Goal: Task Accomplishment & Management: Use online tool/utility

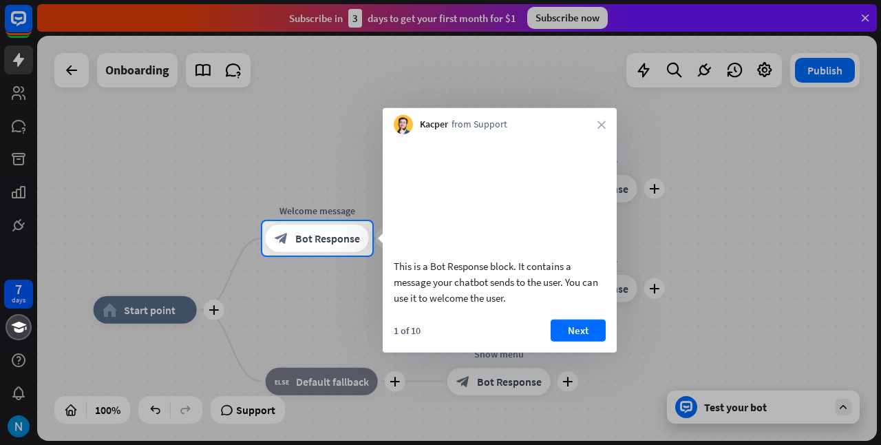
click at [509, 213] on video at bounding box center [500, 194] width 212 height 106
click at [479, 188] on video at bounding box center [500, 194] width 212 height 106
click at [575, 341] on button "Next" at bounding box center [578, 330] width 55 height 22
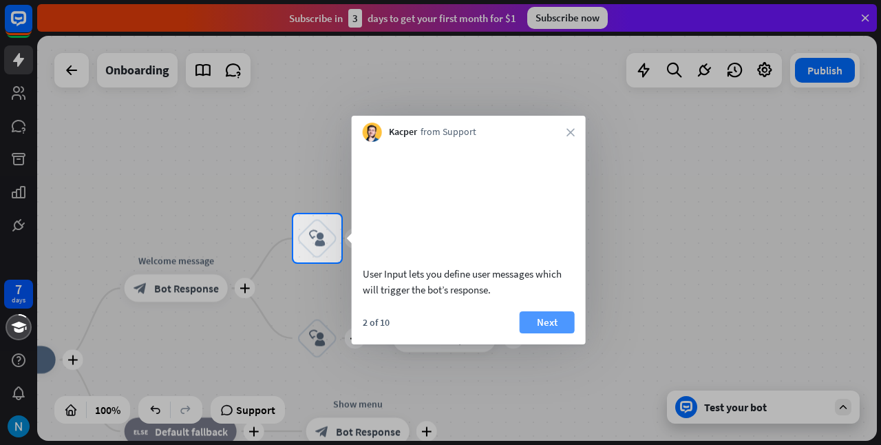
click at [557, 333] on button "Next" at bounding box center [547, 322] width 55 height 22
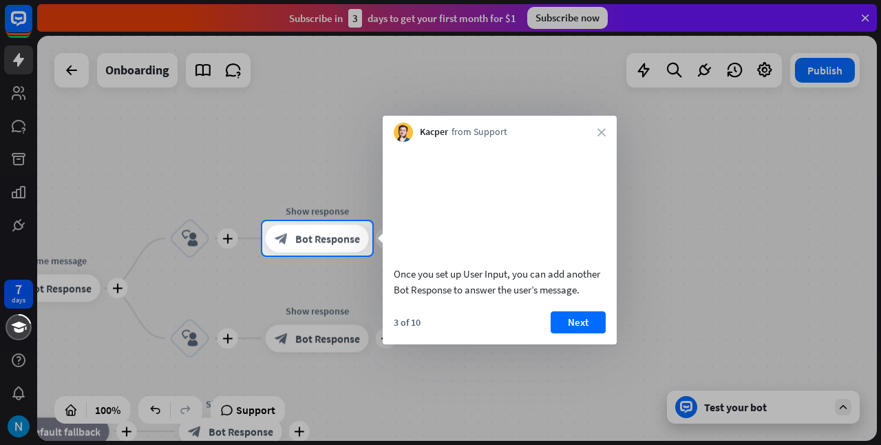
click at [191, 235] on div at bounding box center [131, 238] width 262 height 34
click at [323, 235] on span "Bot Response" at bounding box center [327, 238] width 65 height 14
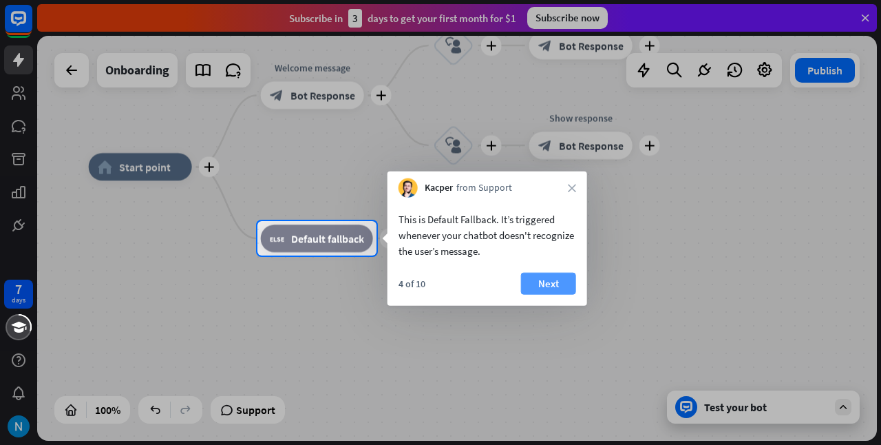
click at [540, 283] on button "Next" at bounding box center [548, 284] width 55 height 22
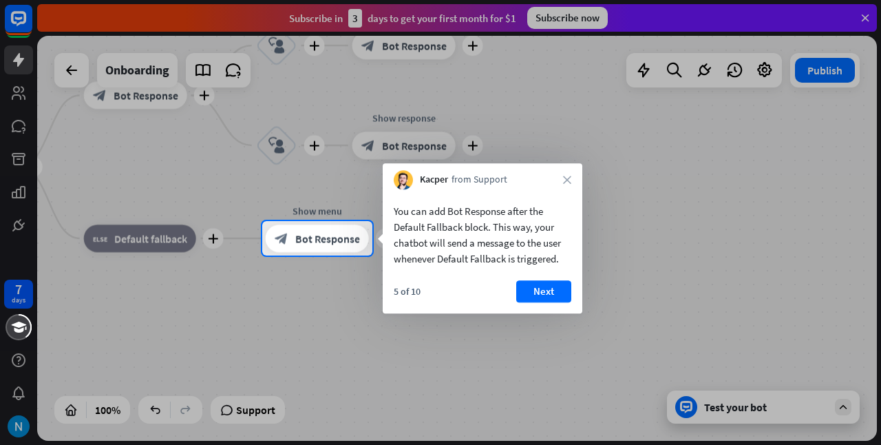
click at [668, 204] on div at bounding box center [440, 110] width 881 height 221
click at [545, 284] on button "Next" at bounding box center [543, 291] width 55 height 22
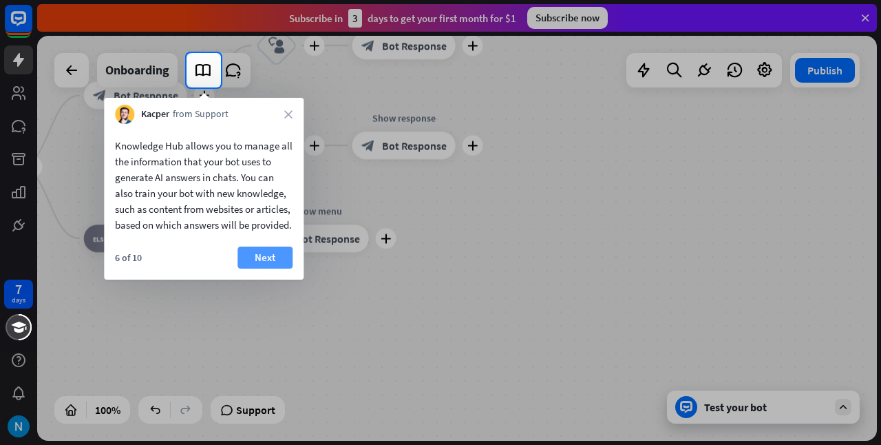
click at [269, 268] on button "Next" at bounding box center [264, 257] width 55 height 22
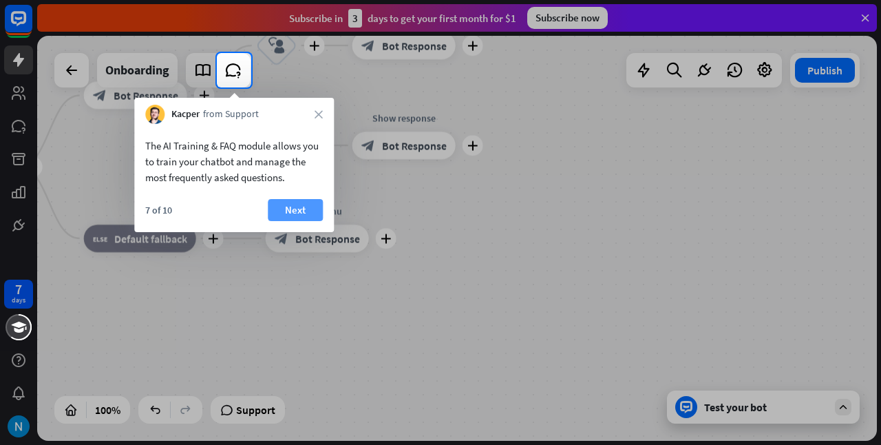
click at [302, 209] on button "Next" at bounding box center [295, 210] width 55 height 22
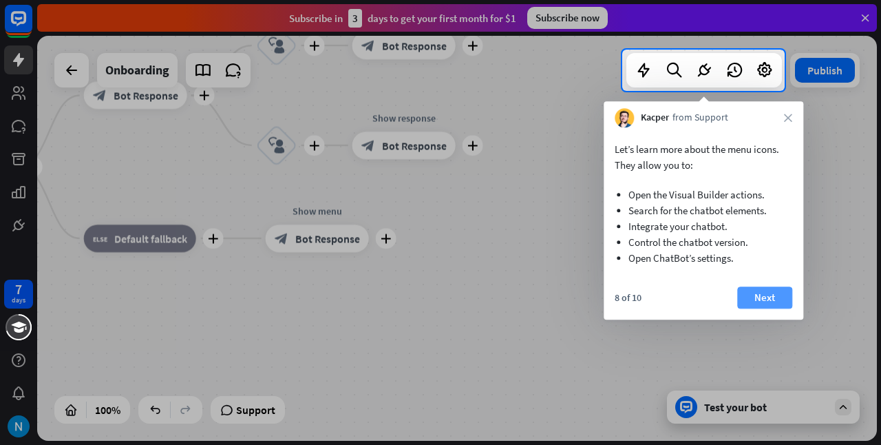
click at [774, 299] on button "Next" at bounding box center [764, 297] width 55 height 22
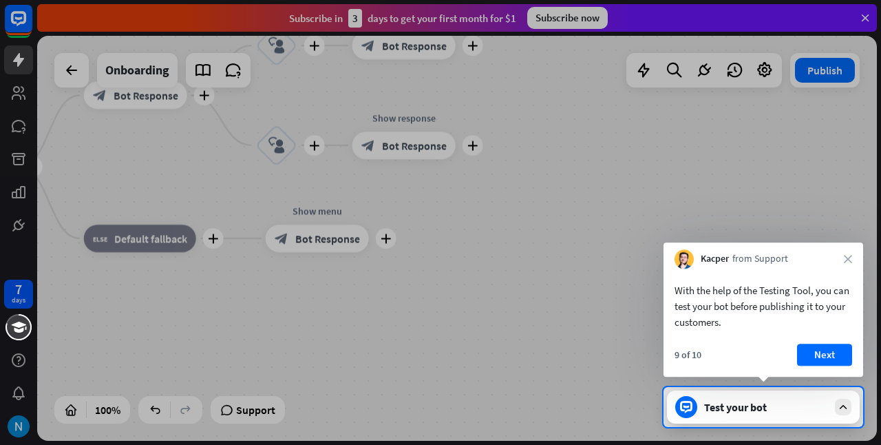
click at [846, 416] on div "Test your bot" at bounding box center [763, 406] width 193 height 33
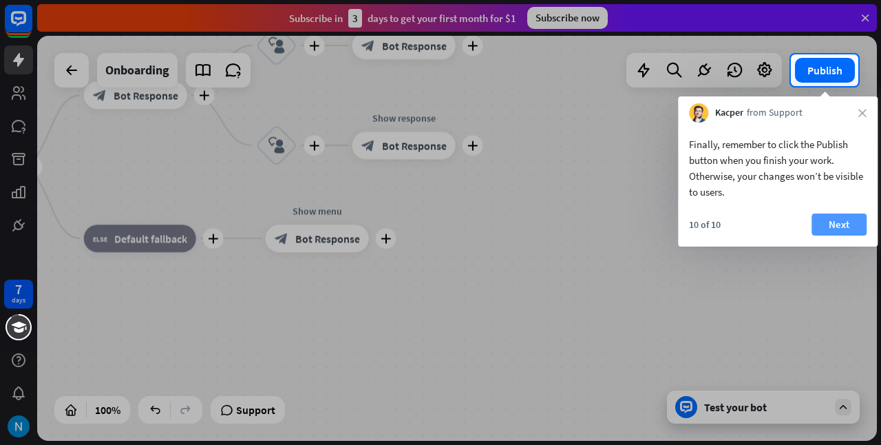
click at [840, 226] on button "Next" at bounding box center [838, 224] width 55 height 22
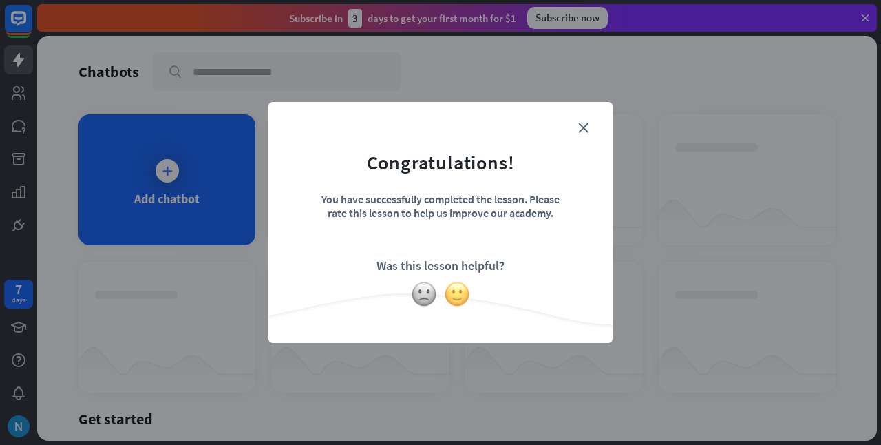
click at [451, 290] on img at bounding box center [457, 294] width 26 height 26
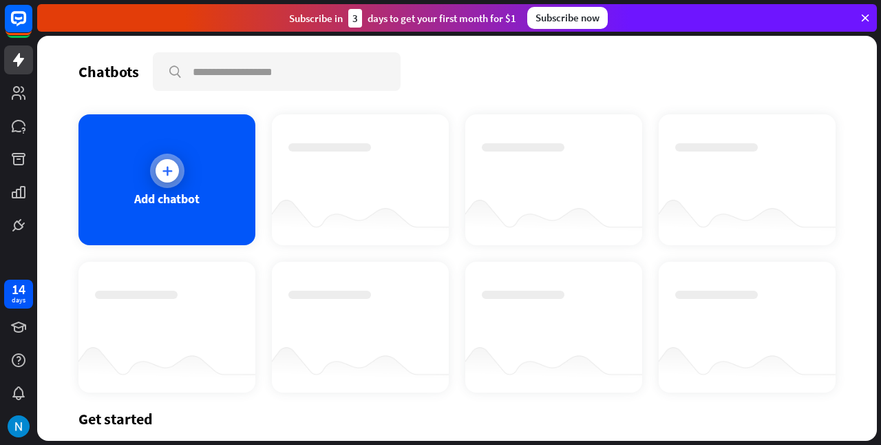
click at [156, 181] on div at bounding box center [167, 170] width 34 height 34
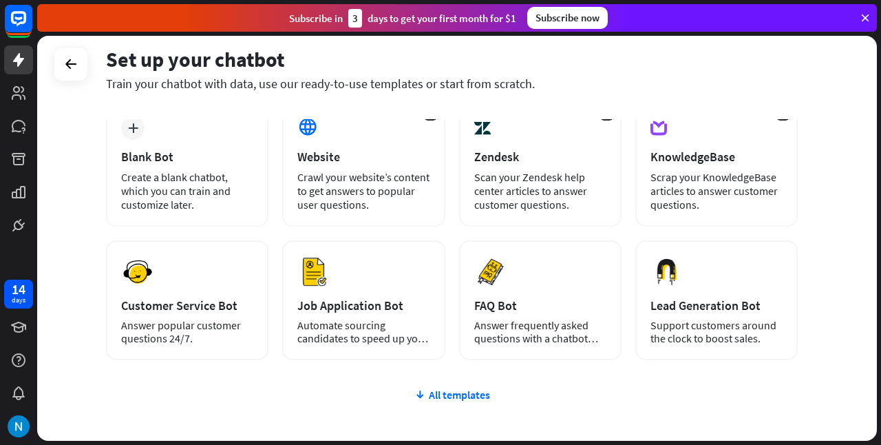
scroll to position [77, 0]
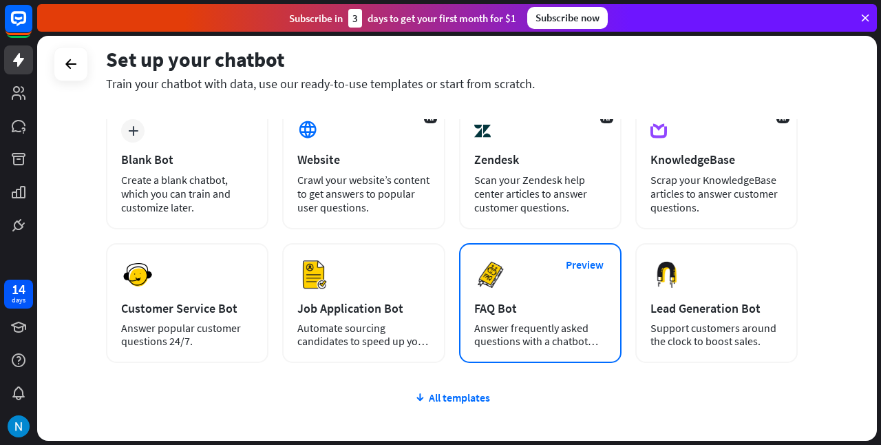
click at [559, 311] on div "FAQ Bot" at bounding box center [540, 308] width 132 height 16
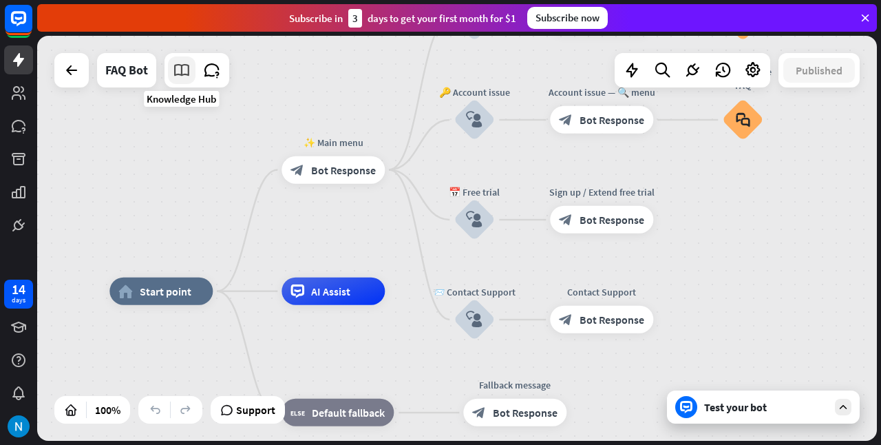
click at [182, 62] on icon at bounding box center [182, 70] width 18 height 18
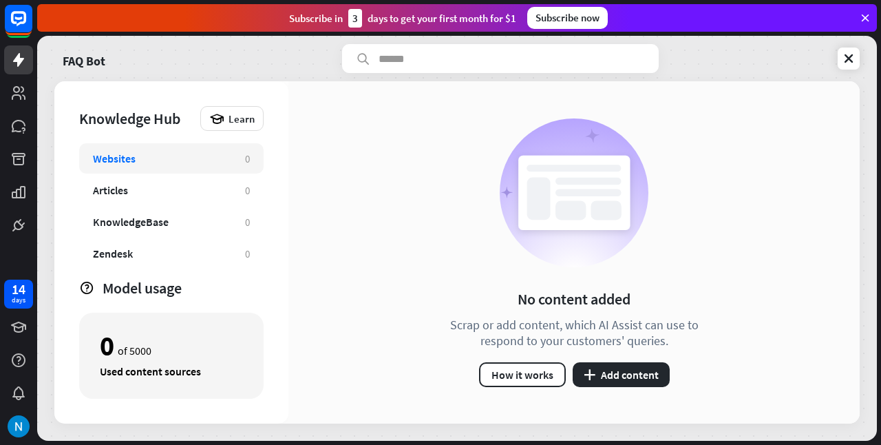
click at [246, 159] on div "0" at bounding box center [247, 158] width 5 height 13
click at [179, 158] on div "Websites" at bounding box center [162, 158] width 138 height 14
click at [129, 156] on div "Websites" at bounding box center [114, 158] width 43 height 14
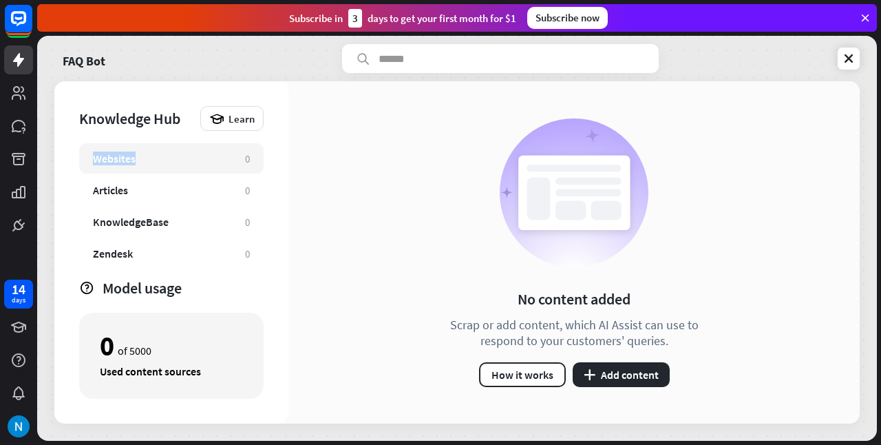
click at [129, 156] on div "Websites" at bounding box center [114, 158] width 43 height 14
click at [249, 168] on div "Websites 0" at bounding box center [171, 158] width 184 height 30
click at [245, 162] on div "0" at bounding box center [247, 158] width 5 height 13
click at [235, 117] on span "Learn" at bounding box center [241, 118] width 26 height 13
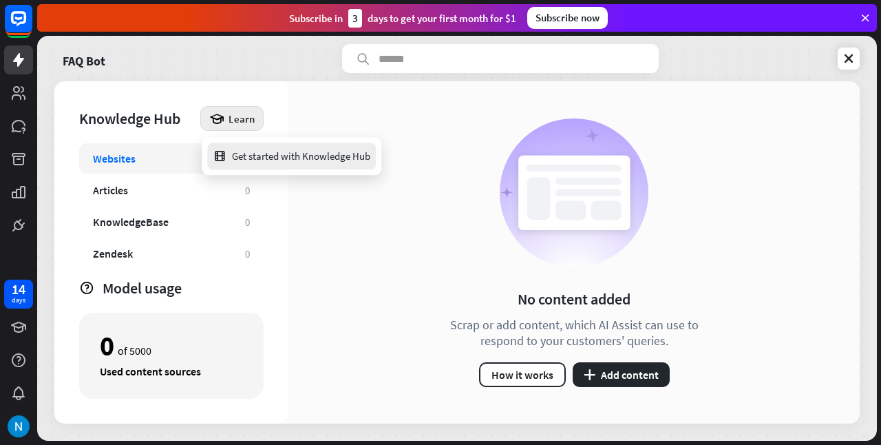
click at [265, 156] on div "Get started with Knowledge Hub" at bounding box center [292, 155] width 158 height 27
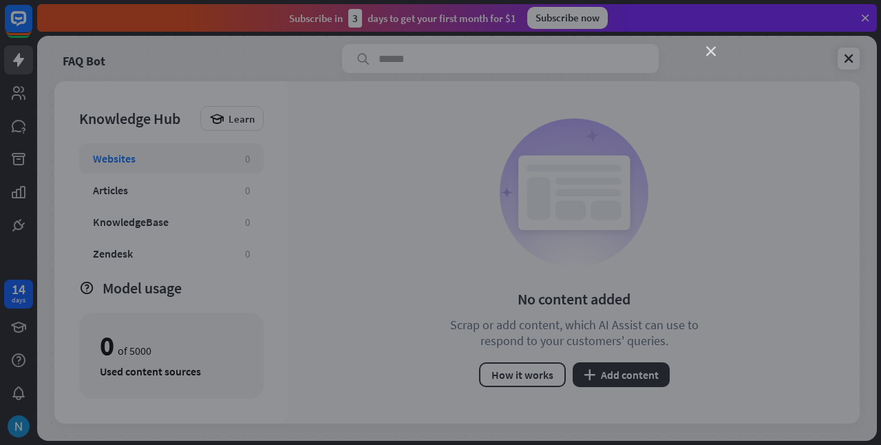
click at [713, 48] on icon "close" at bounding box center [711, 52] width 10 height 10
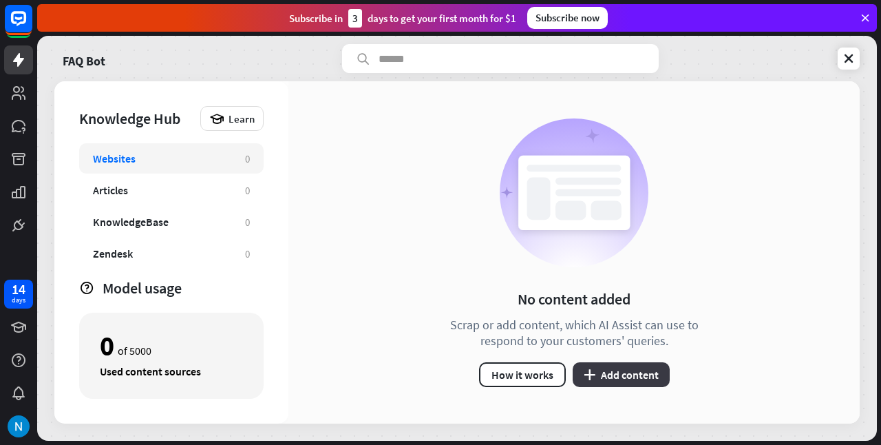
click at [614, 369] on button "plus Add content" at bounding box center [621, 374] width 97 height 25
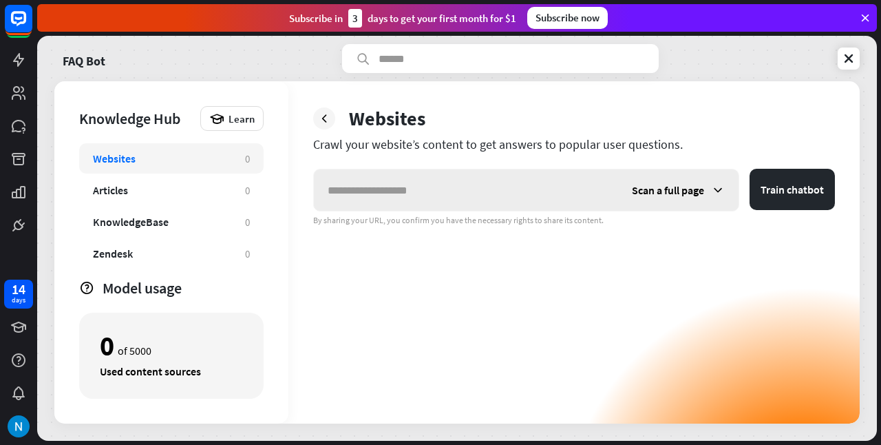
click at [427, 192] on input "text" at bounding box center [466, 189] width 304 height 41
click at [395, 194] on input "text" at bounding box center [466, 189] width 304 height 41
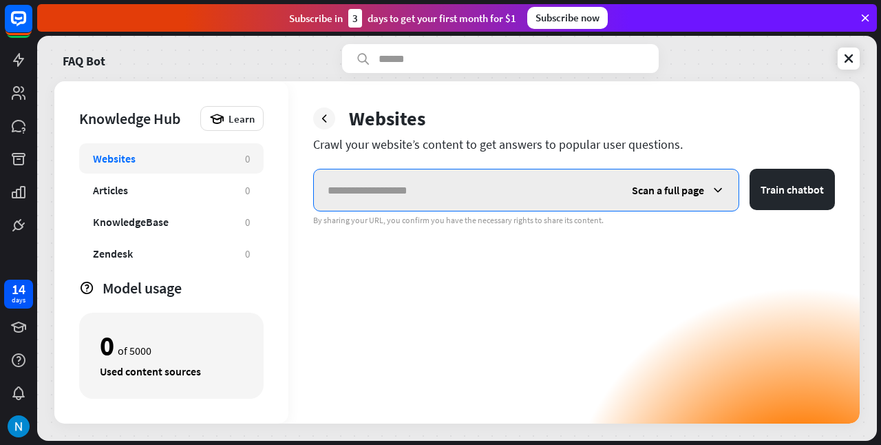
click at [412, 193] on input "text" at bounding box center [466, 189] width 304 height 41
paste input "**********"
type input "**********"
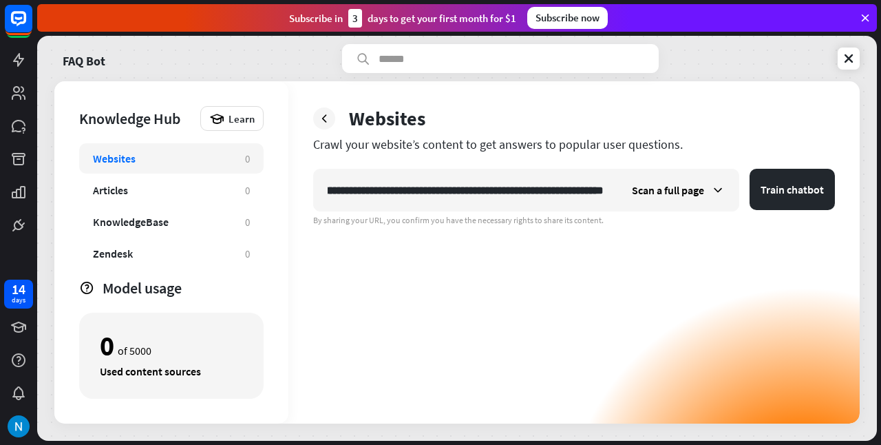
scroll to position [0, 0]
click at [767, 193] on button "Train chatbot" at bounding box center [791, 189] width 85 height 41
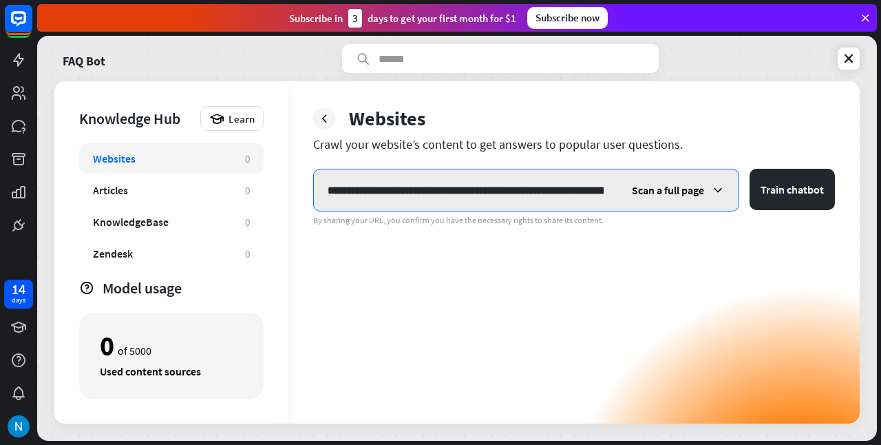
click at [582, 184] on input "**********" at bounding box center [466, 189] width 304 height 41
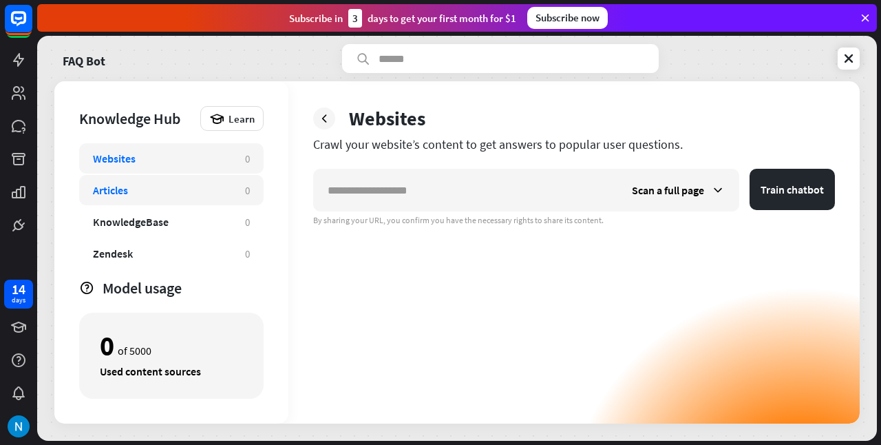
click at [237, 191] on div "Articles 0" at bounding box center [171, 190] width 184 height 30
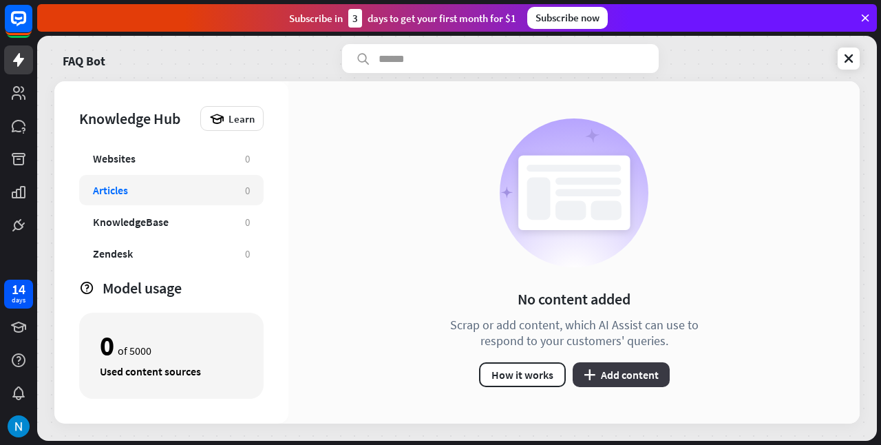
click at [617, 371] on button "plus Add content" at bounding box center [621, 374] width 97 height 25
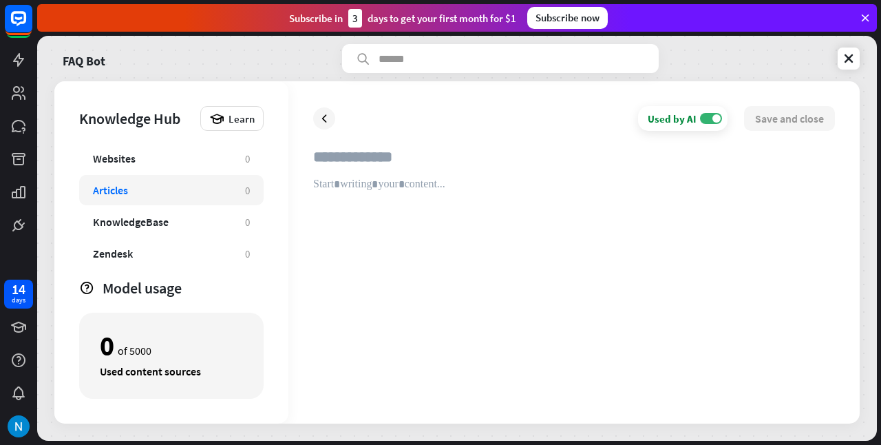
click at [360, 164] on input "text" at bounding box center [574, 162] width 522 height 30
type input "**********"
click at [237, 118] on span "Learn" at bounding box center [241, 118] width 26 height 13
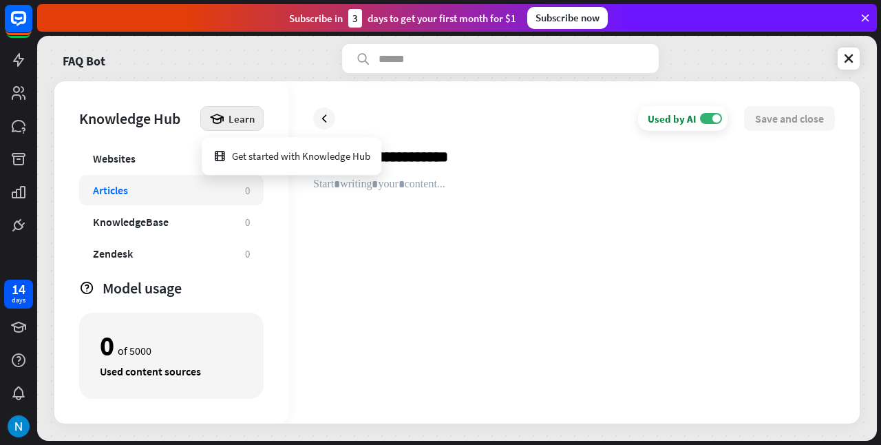
click at [602, 240] on div at bounding box center [574, 288] width 522 height 221
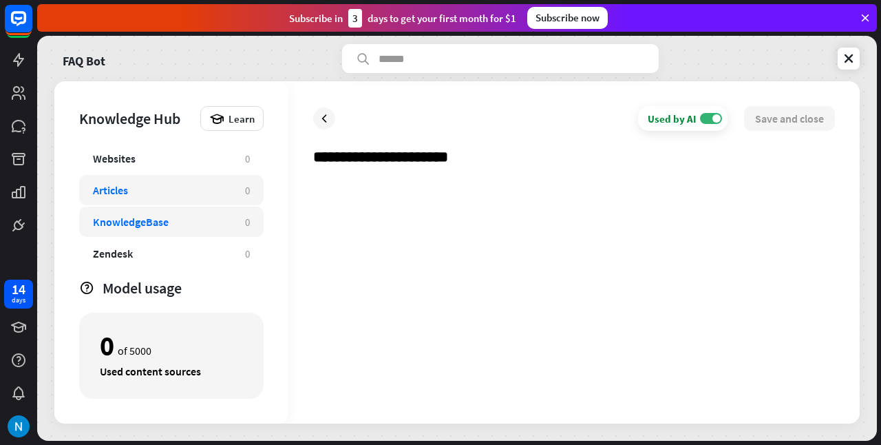
click at [126, 215] on div "KnowledgeBase" at bounding box center [131, 222] width 76 height 14
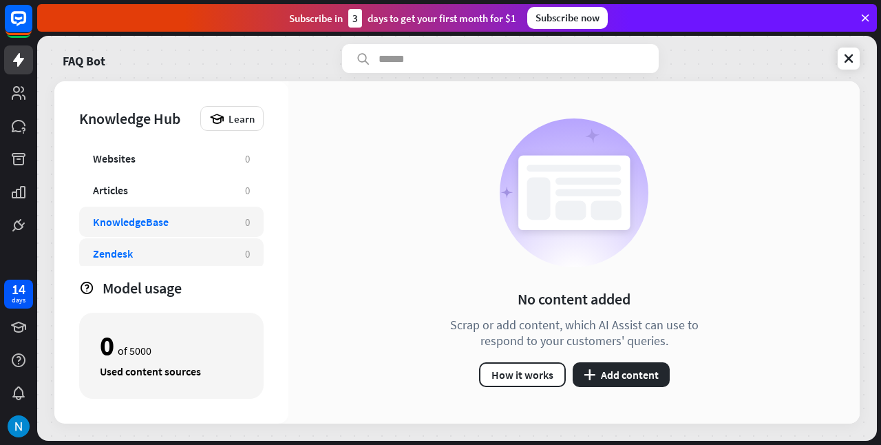
click at [120, 248] on div "Zendesk" at bounding box center [113, 253] width 40 height 14
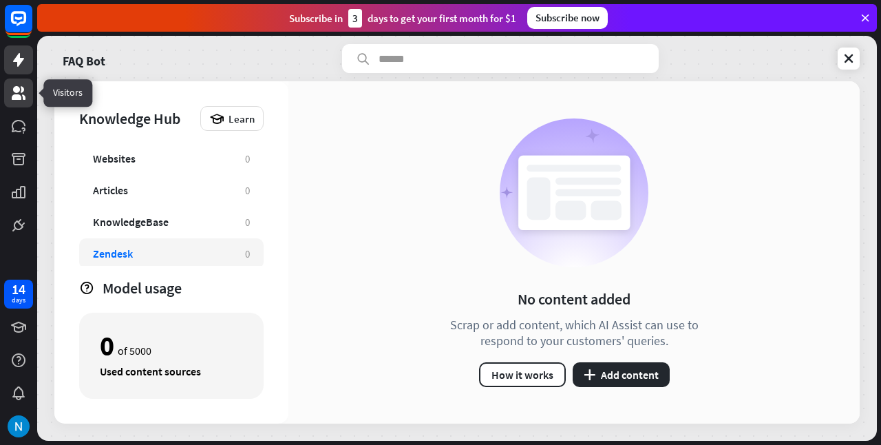
click at [18, 105] on link at bounding box center [18, 92] width 29 height 29
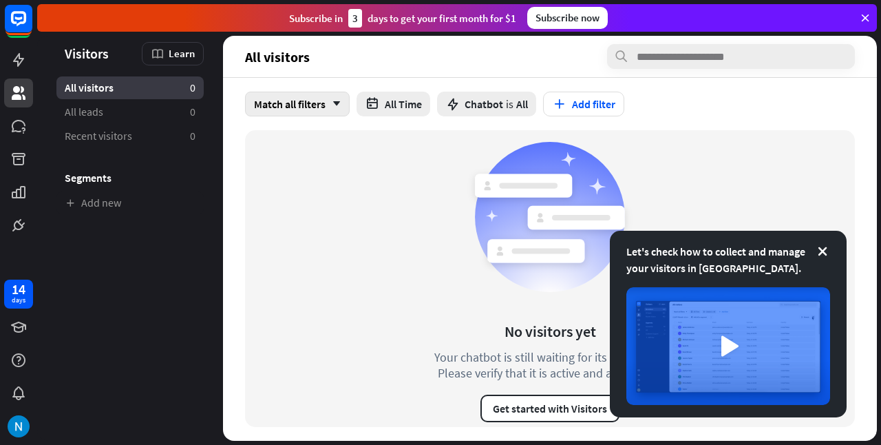
click at [337, 106] on icon "arrow_down" at bounding box center [333, 104] width 15 height 8
click at [322, 167] on div "Match any" at bounding box center [297, 165] width 96 height 28
click at [609, 96] on button "Add filter" at bounding box center [584, 104] width 81 height 25
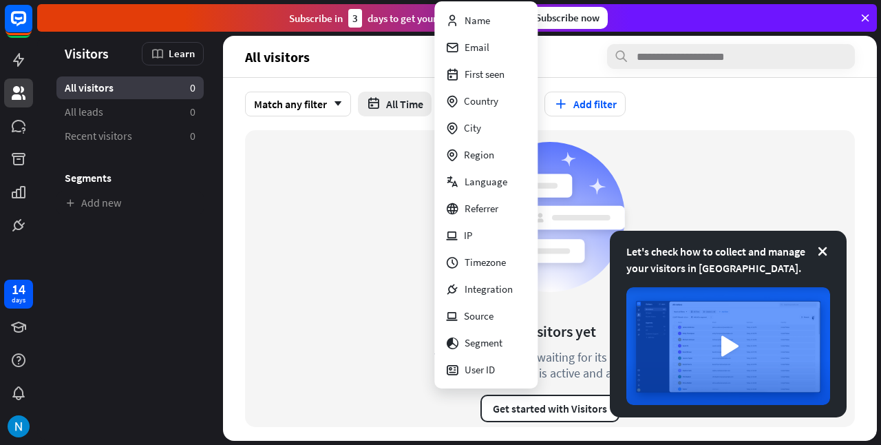
click at [589, 67] on section "All visitors" at bounding box center [550, 56] width 610 height 25
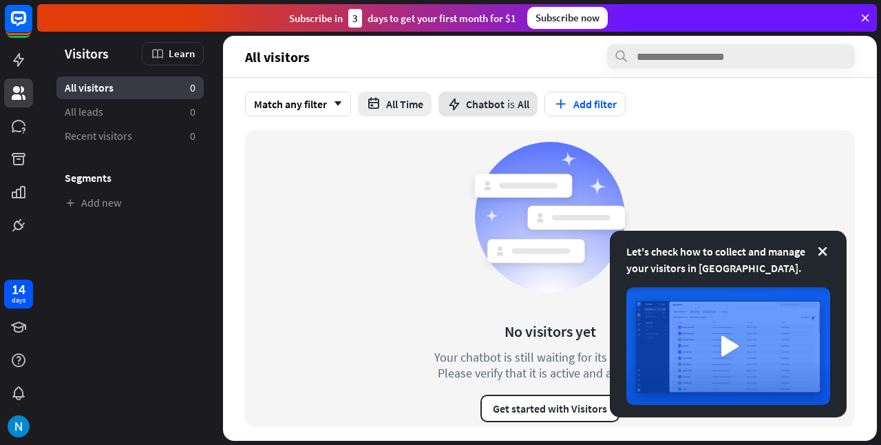
click at [496, 102] on span "Chatbot" at bounding box center [485, 104] width 39 height 14
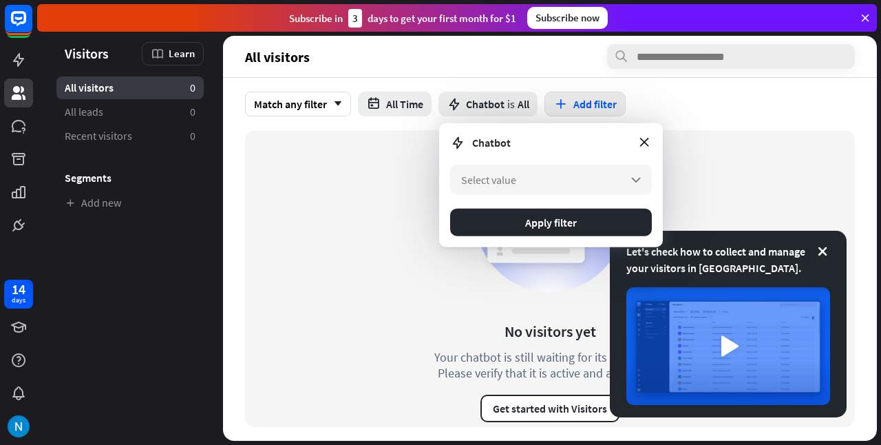
click at [586, 105] on button "Add filter" at bounding box center [584, 104] width 81 height 25
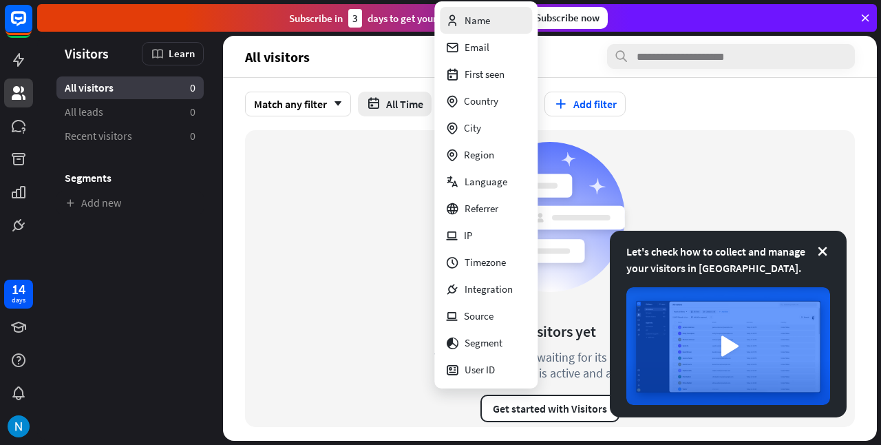
click at [479, 25] on div "Name" at bounding box center [467, 20] width 45 height 27
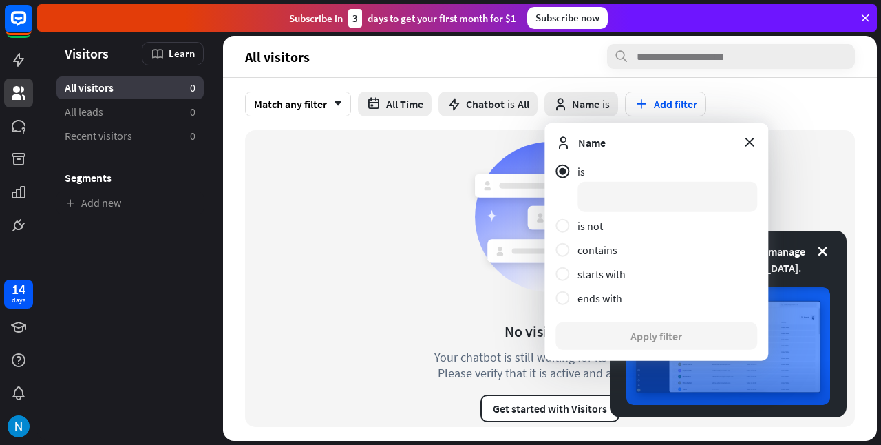
click at [752, 149] on div "Name" at bounding box center [656, 142] width 202 height 17
click at [752, 149] on icon at bounding box center [749, 141] width 15 height 15
